Goal: Task Accomplishment & Management: Manage account settings

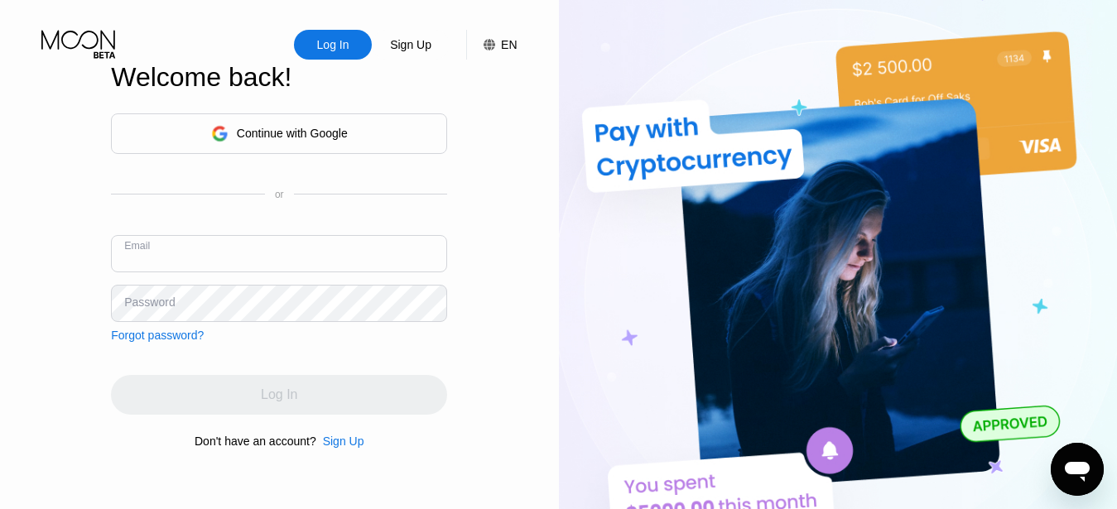
click at [369, 251] on input "text" at bounding box center [279, 253] width 336 height 37
paste input "[EMAIL_ADDRESS][DOMAIN_NAME]"
type input "[EMAIL_ADDRESS][DOMAIN_NAME]"
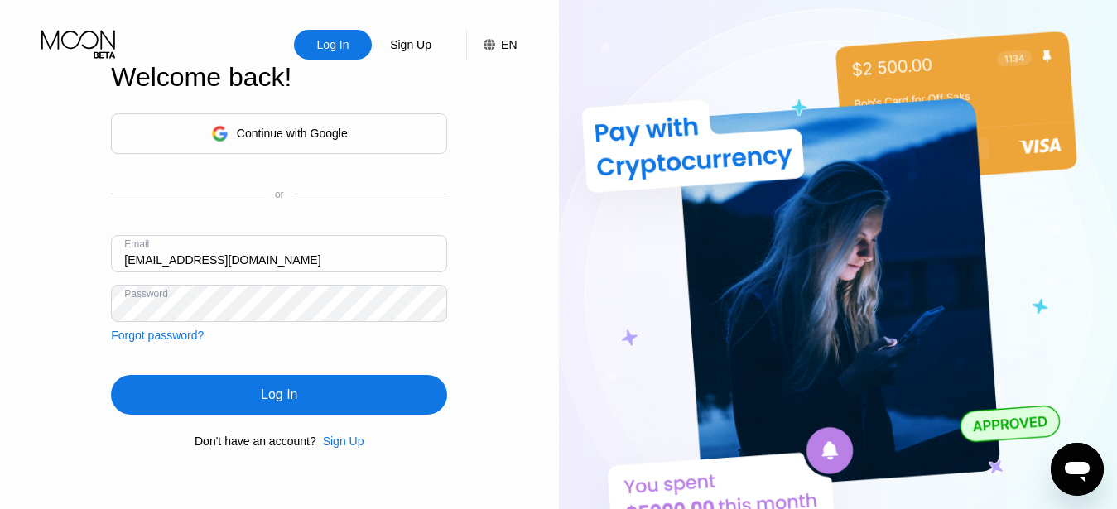
click at [310, 385] on div "Log In" at bounding box center [279, 395] width 336 height 40
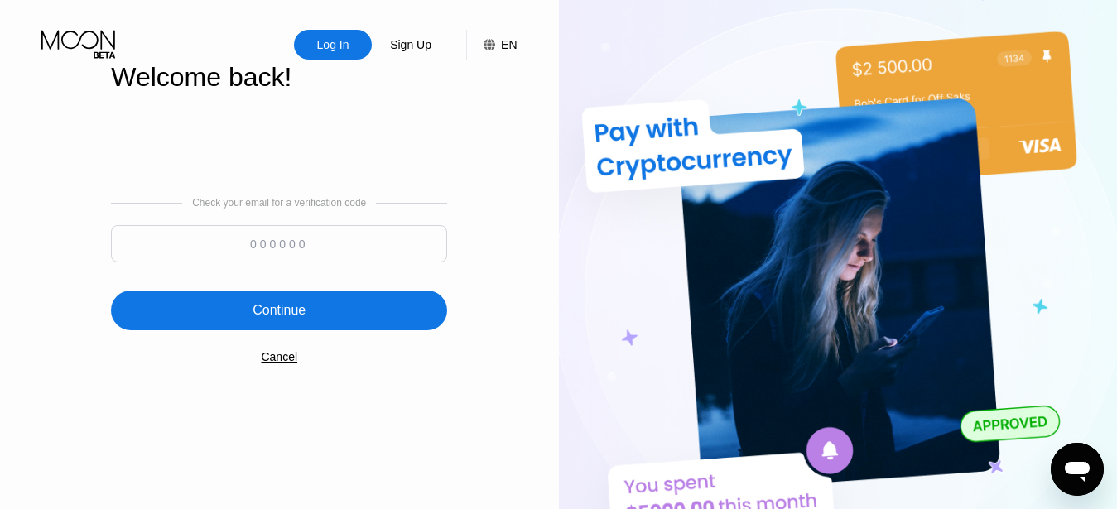
click at [308, 245] on input at bounding box center [279, 243] width 336 height 37
paste input "529631"
type input "529631"
click at [373, 321] on div "Continue" at bounding box center [279, 311] width 336 height 40
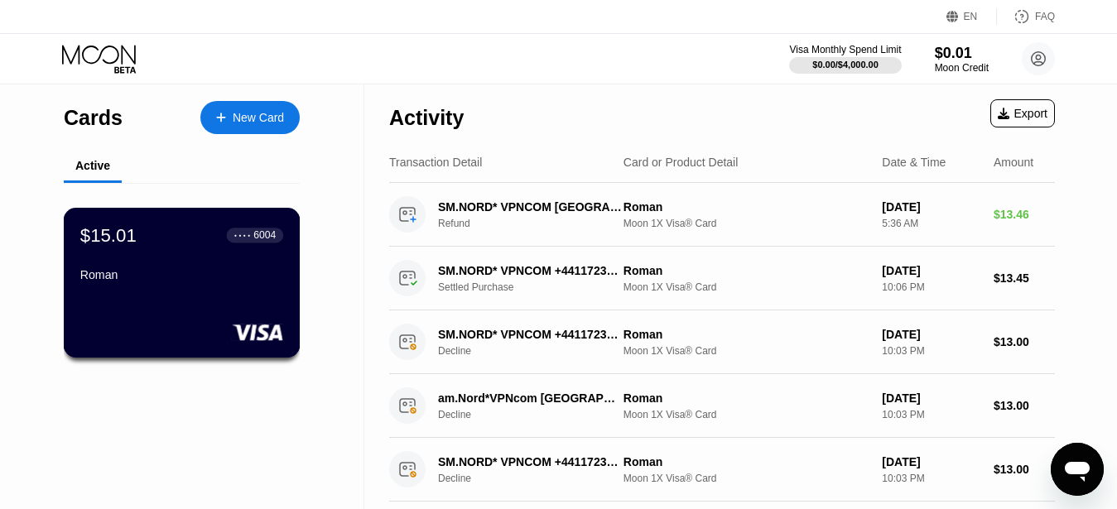
click at [244, 271] on div "$15.01 ● ● ● ● 6004 Roman" at bounding box center [181, 256] width 203 height 64
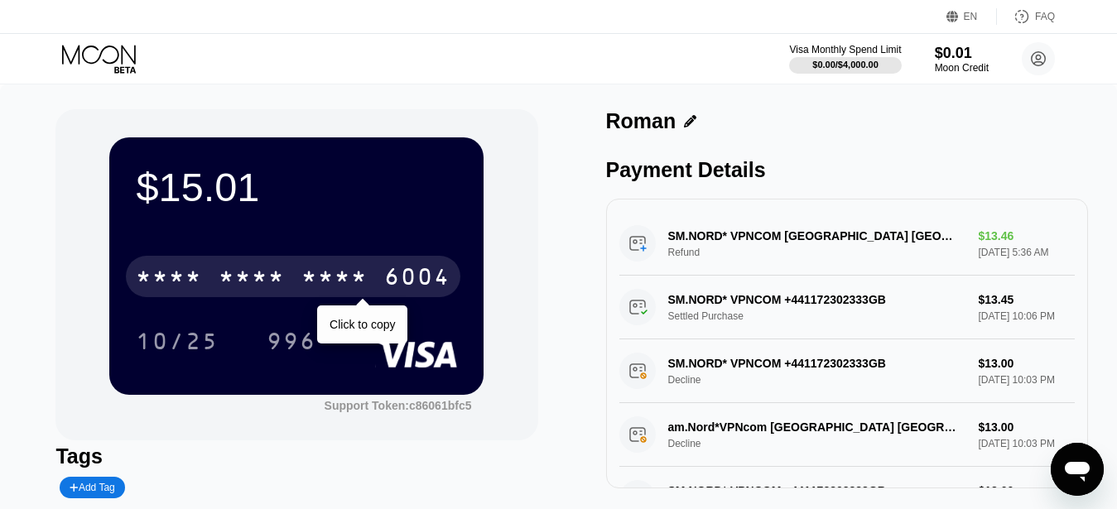
click at [343, 270] on div "* * * *" at bounding box center [335, 279] width 66 height 27
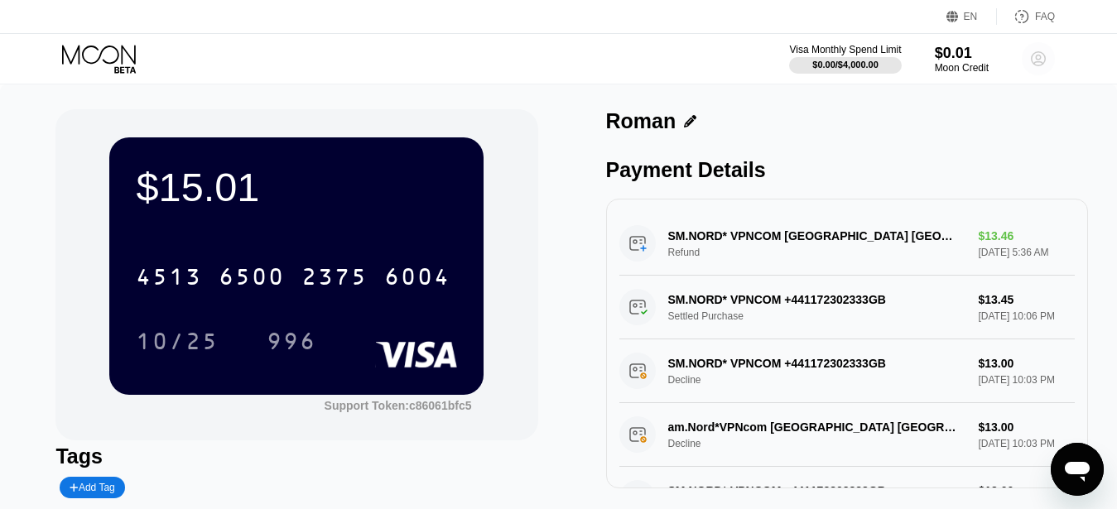
click at [1042, 60] on circle at bounding box center [1038, 58] width 33 height 33
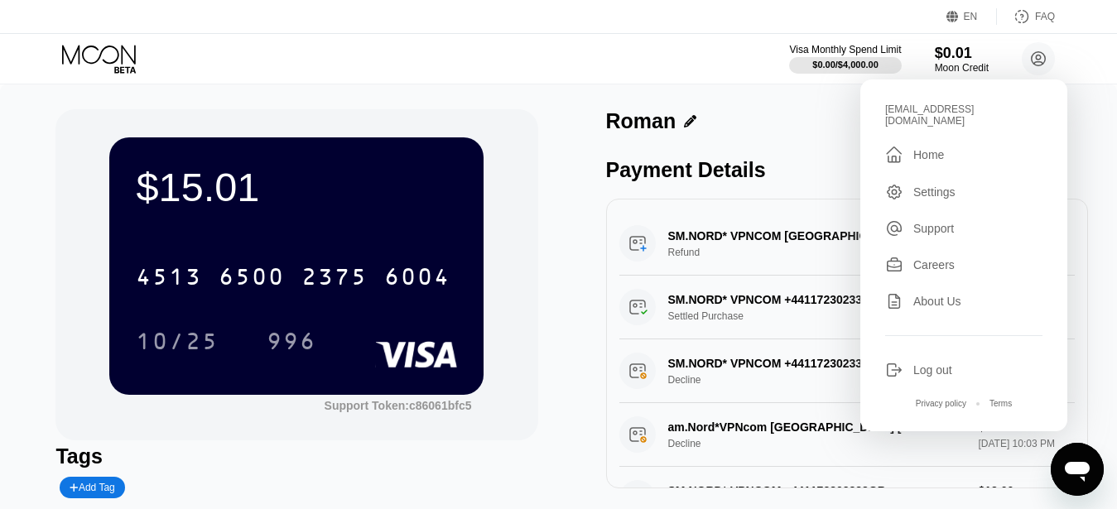
click at [965, 361] on div "Log out" at bounding box center [964, 370] width 157 height 18
